Goal: Task Accomplishment & Management: Use online tool/utility

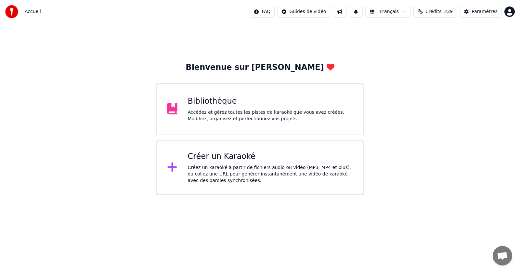
click at [218, 114] on div "Accédez et gérez toutes les pistes de karaoké que vous avez créées. Modifiez, o…" at bounding box center [270, 115] width 165 height 13
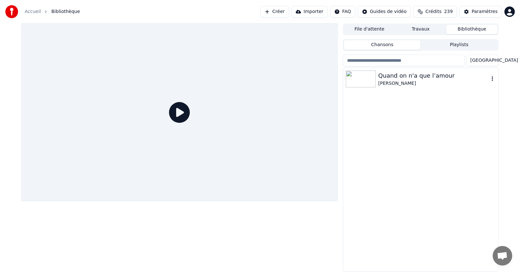
click at [491, 78] on icon "button" at bounding box center [492, 78] width 7 height 5
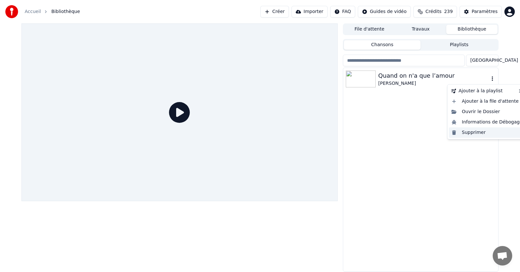
click at [474, 133] on div "Supprimer" at bounding box center [487, 132] width 76 height 10
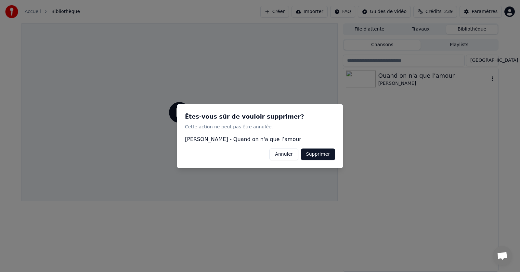
click at [320, 155] on button "Supprimer" at bounding box center [318, 154] width 34 height 12
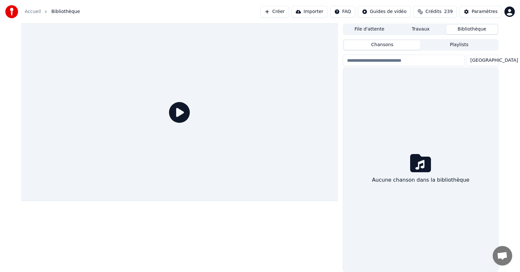
click at [32, 13] on link "Accueil" at bounding box center [33, 11] width 16 height 7
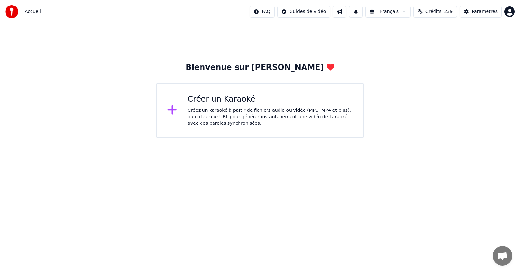
click at [215, 108] on div "Créez un karaoké à partir de fichiers audio ou vidéo (MP3, MP4 et plus), ou col…" at bounding box center [270, 117] width 165 height 20
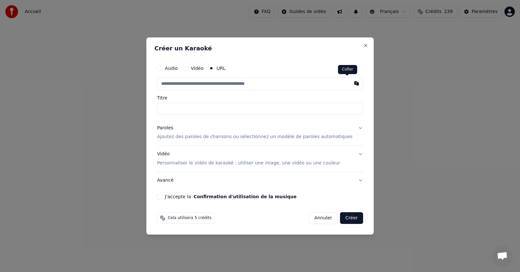
click at [350, 84] on button "button" at bounding box center [356, 83] width 13 height 12
type input "**********"
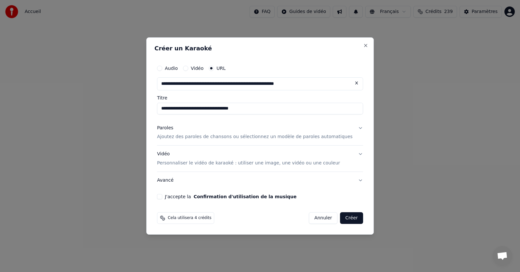
drag, startPoint x: 257, startPoint y: 109, endPoint x: 235, endPoint y: 110, distance: 21.8
click at [235, 110] on input "**********" at bounding box center [260, 109] width 206 height 12
type input "**********"
click at [222, 137] on p "Ajoutez des paroles de chansons ou sélectionnez un modèle de paroles automatiqu…" at bounding box center [255, 137] width 196 height 7
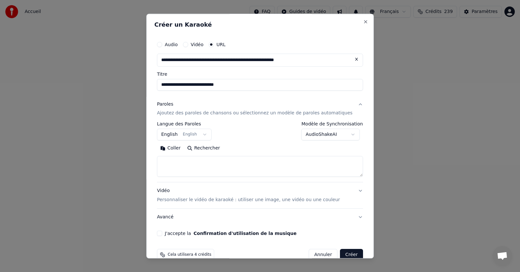
click at [207, 135] on button "English English" at bounding box center [184, 135] width 55 height 12
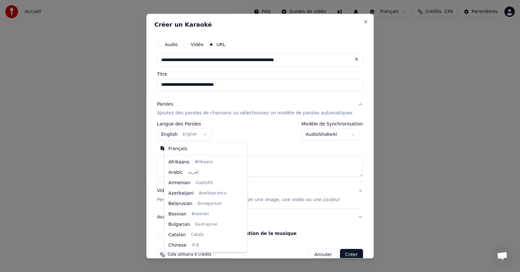
scroll to position [52, 0]
select select "**"
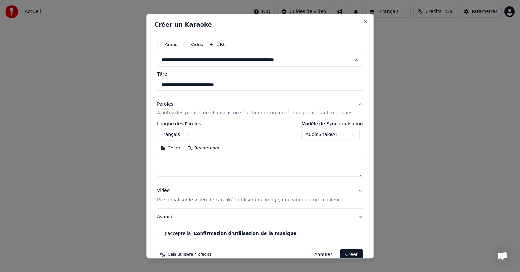
click at [182, 147] on button "Coller" at bounding box center [170, 148] width 27 height 10
click at [162, 232] on button "J'accepte la Confirmation d'utilisation de la musique" at bounding box center [159, 233] width 5 height 5
click at [341, 254] on button "Créer" at bounding box center [351, 255] width 23 height 12
type textarea "**********"
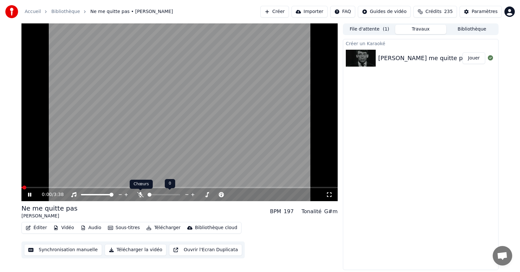
click at [140, 194] on icon at bounding box center [140, 194] width 7 height 5
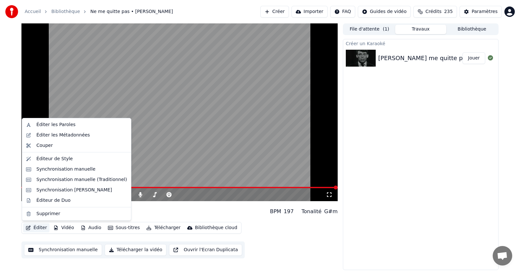
click at [36, 227] on button "Éditer" at bounding box center [36, 227] width 26 height 9
click at [54, 126] on div "Éditer les Paroles" at bounding box center [55, 125] width 39 height 7
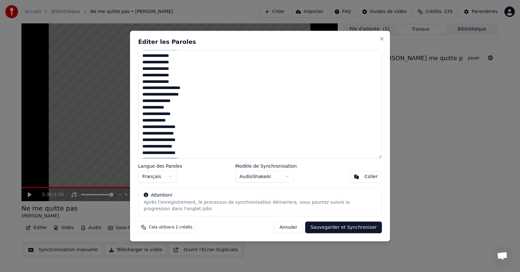
scroll to position [417, 0]
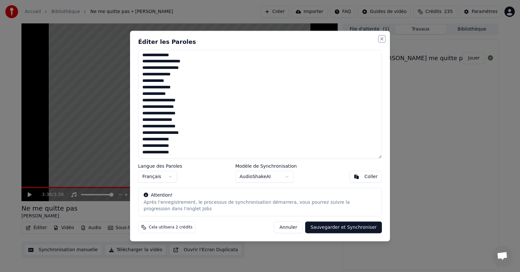
click at [381, 39] on button "Close" at bounding box center [381, 38] width 5 height 5
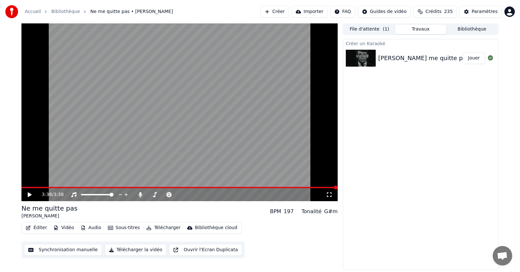
click at [157, 228] on button "Télécharger" at bounding box center [163, 227] width 39 height 9
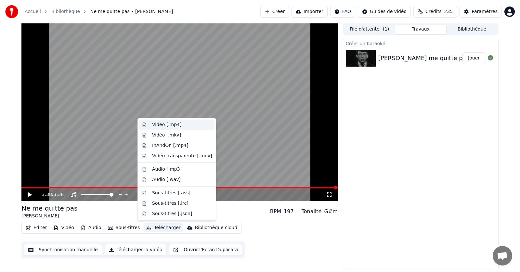
click at [160, 124] on div "Vidéo [.mp4]" at bounding box center [166, 125] width 29 height 7
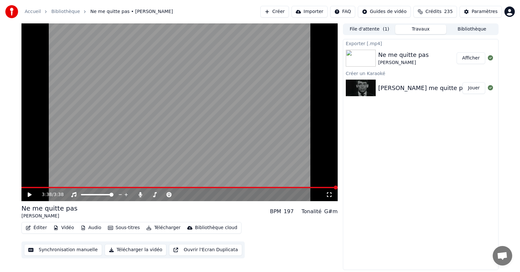
click at [473, 59] on button "Afficher" at bounding box center [471, 58] width 29 height 12
click at [140, 196] on icon at bounding box center [140, 194] width 4 height 5
click at [160, 230] on button "Télécharger" at bounding box center [163, 227] width 39 height 9
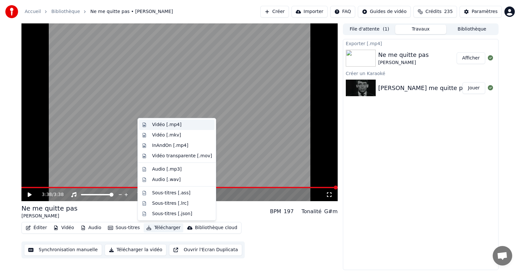
click at [160, 125] on div "Vidéo [.mp4]" at bounding box center [166, 125] width 29 height 7
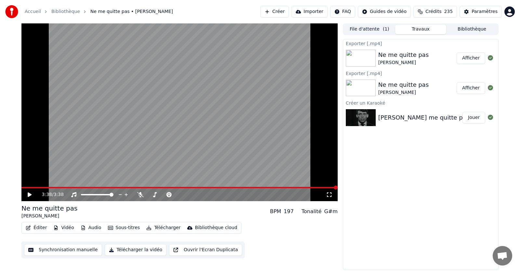
click at [473, 58] on button "Afficher" at bounding box center [471, 58] width 29 height 12
